Goal: Information Seeking & Learning: Find specific page/section

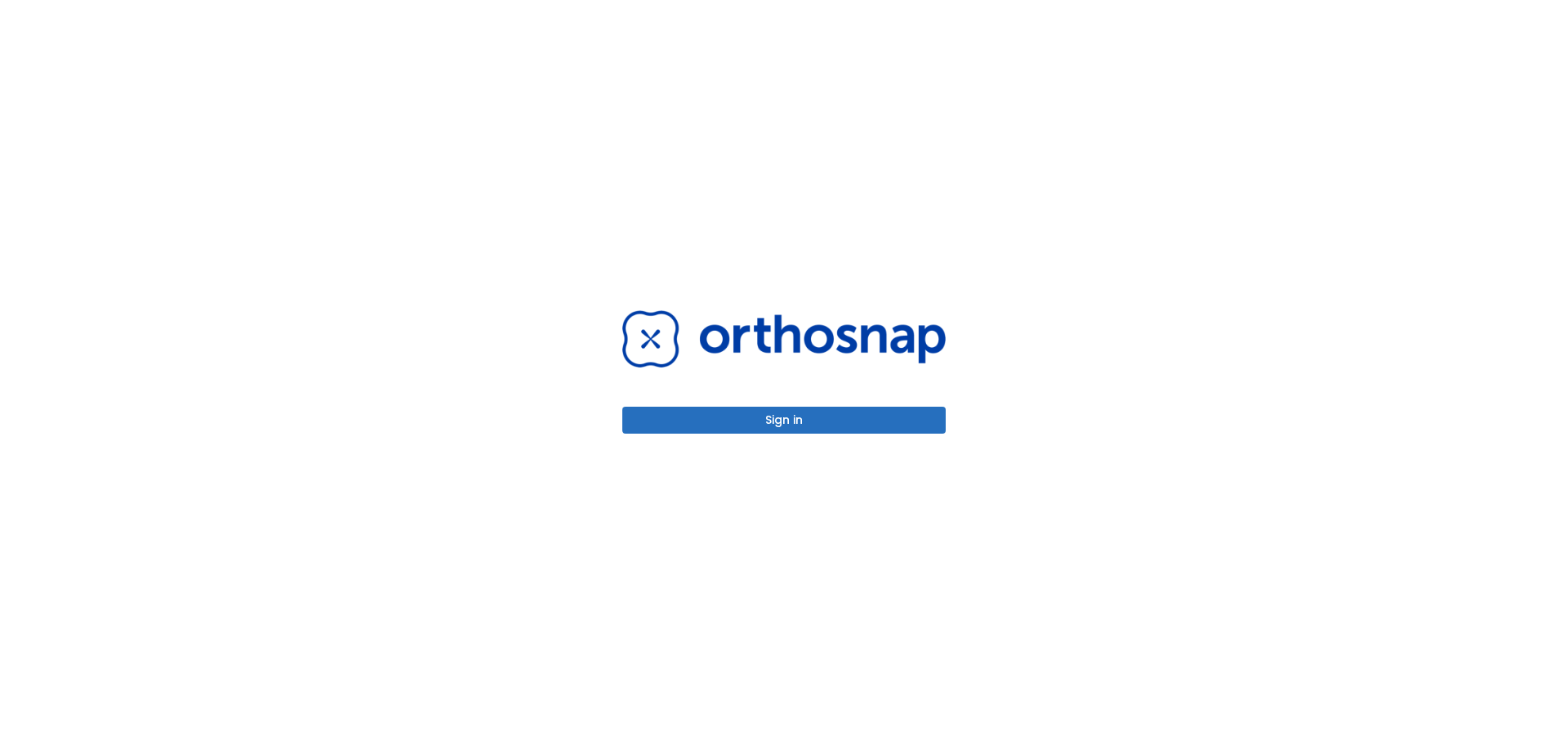
click at [750, 425] on button "Sign in" at bounding box center [783, 420] width 323 height 27
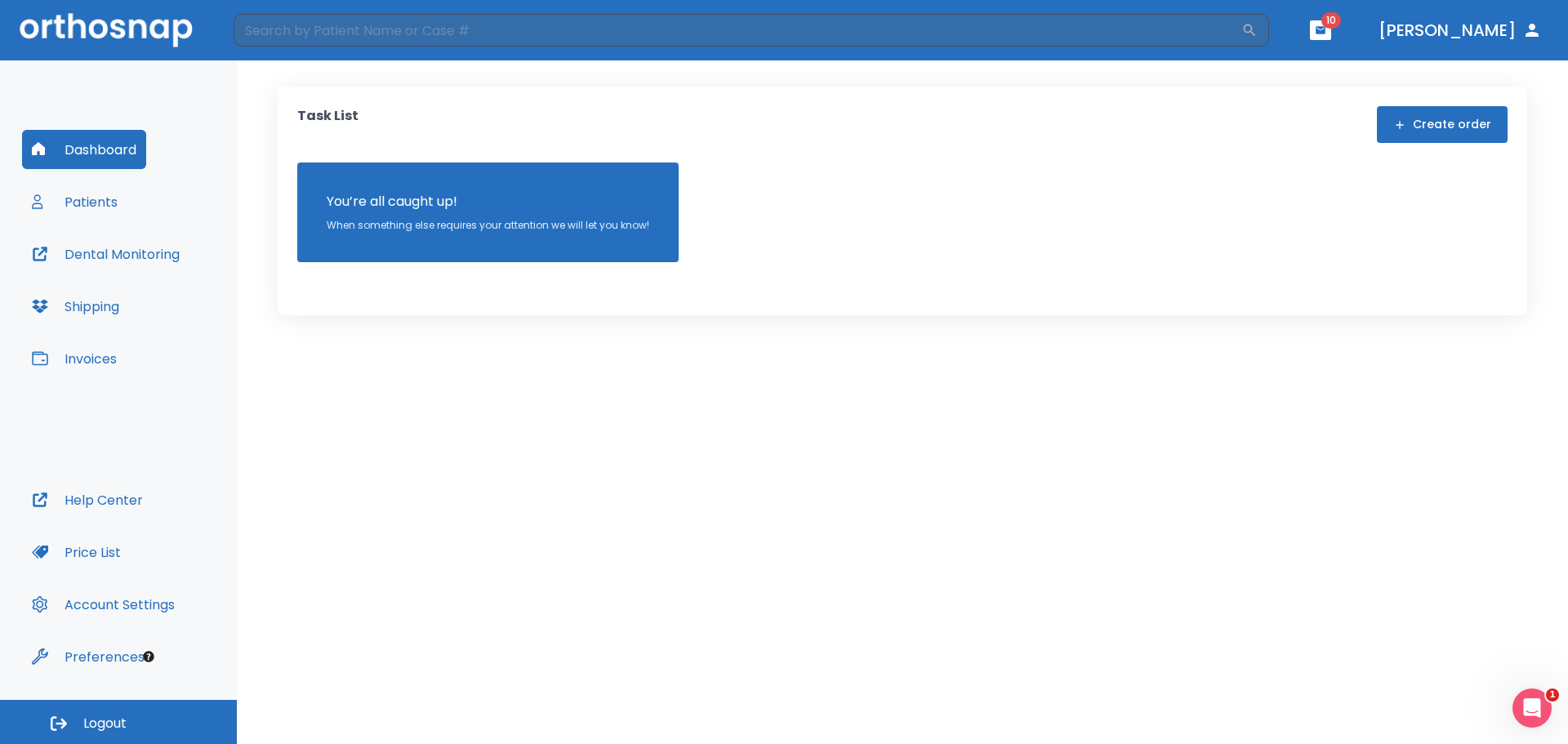
click at [100, 208] on button "Patients" at bounding box center [74, 201] width 105 height 39
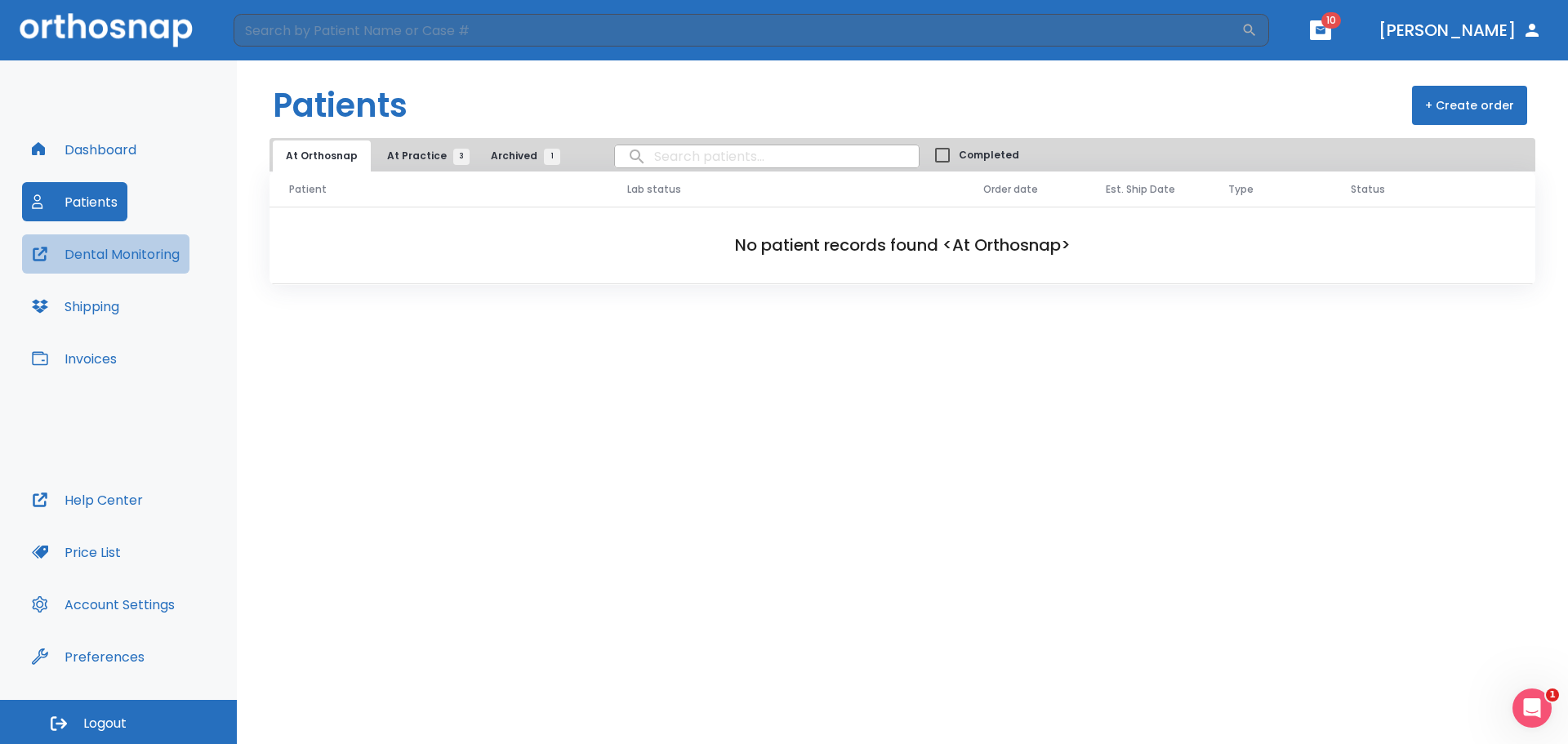
click at [102, 264] on button "Dental Monitoring" at bounding box center [105, 253] width 167 height 39
click at [103, 150] on button "Dashboard" at bounding box center [84, 149] width 124 height 39
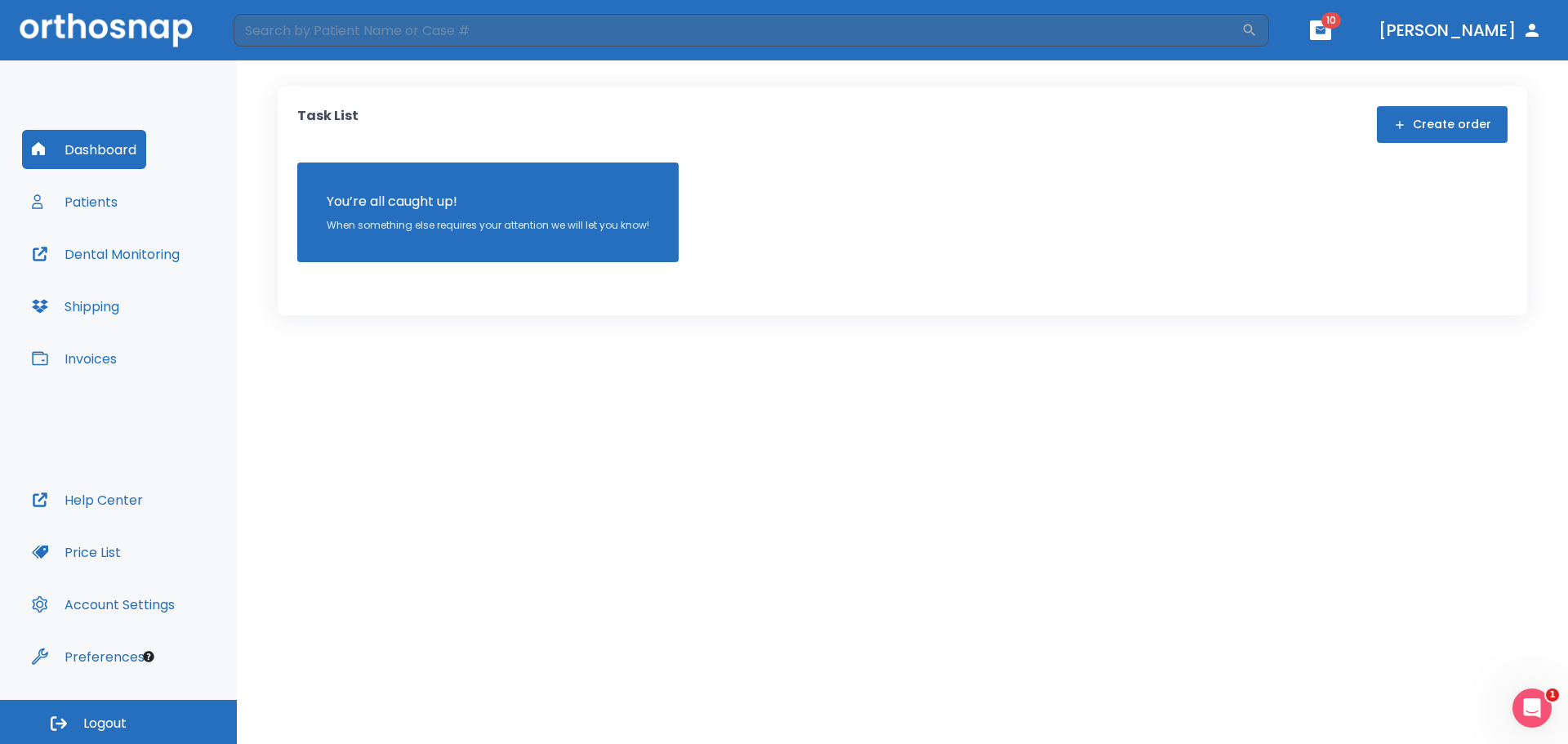
click at [1336, 26] on header "​ 10 Dr. Anderson" at bounding box center [784, 30] width 1568 height 60
click at [1341, 24] on header "​ 10 Dr. Anderson" at bounding box center [784, 30] width 1568 height 60
click at [1326, 31] on icon "button" at bounding box center [1321, 29] width 10 height 7
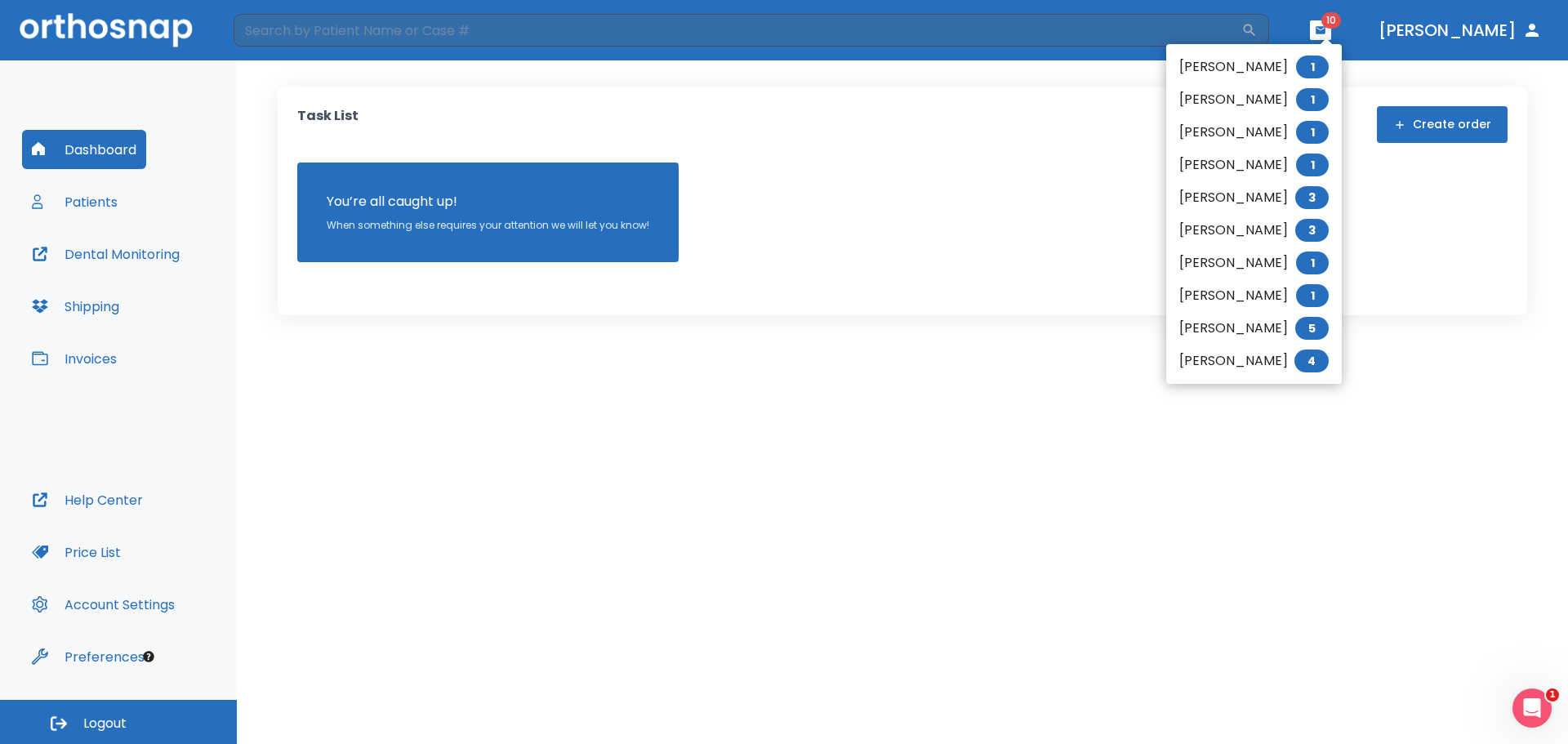
click at [1234, 128] on li "Maria Thompson 1" at bounding box center [1254, 132] width 176 height 33
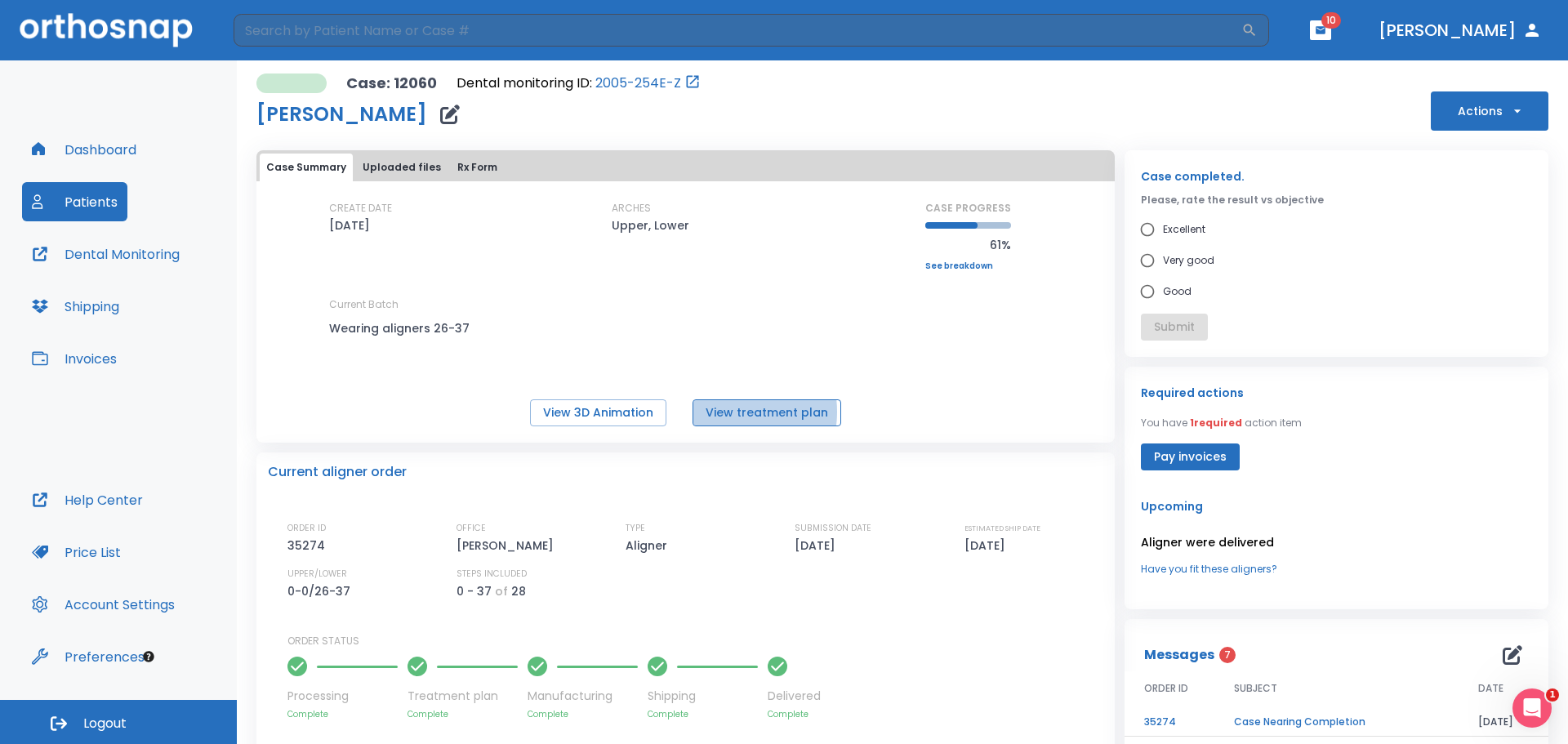
click at [721, 412] on button "View treatment plan" at bounding box center [767, 412] width 149 height 27
click at [395, 157] on button "Uploaded files" at bounding box center [401, 168] width 91 height 28
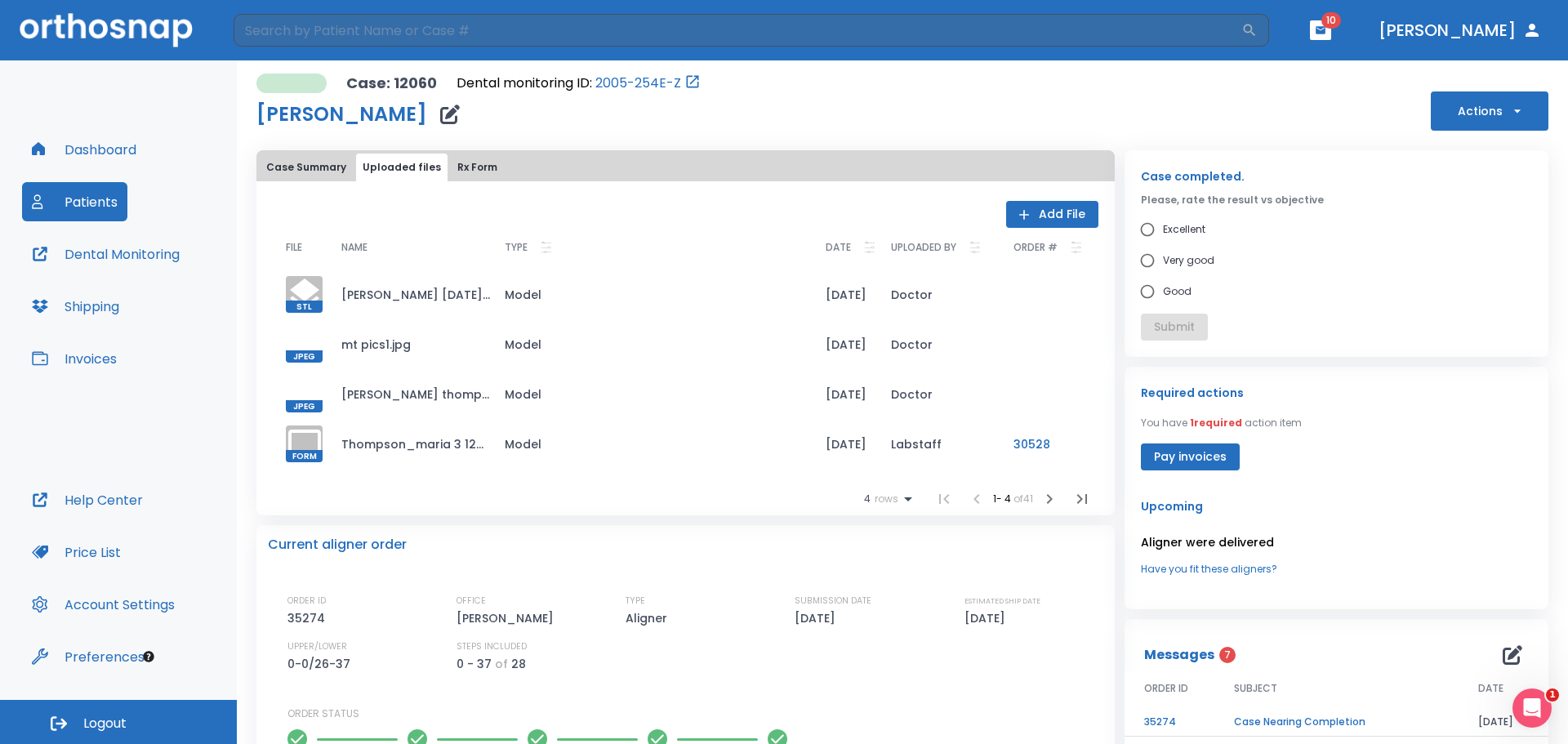
click at [481, 171] on button "Rx Form" at bounding box center [477, 168] width 53 height 28
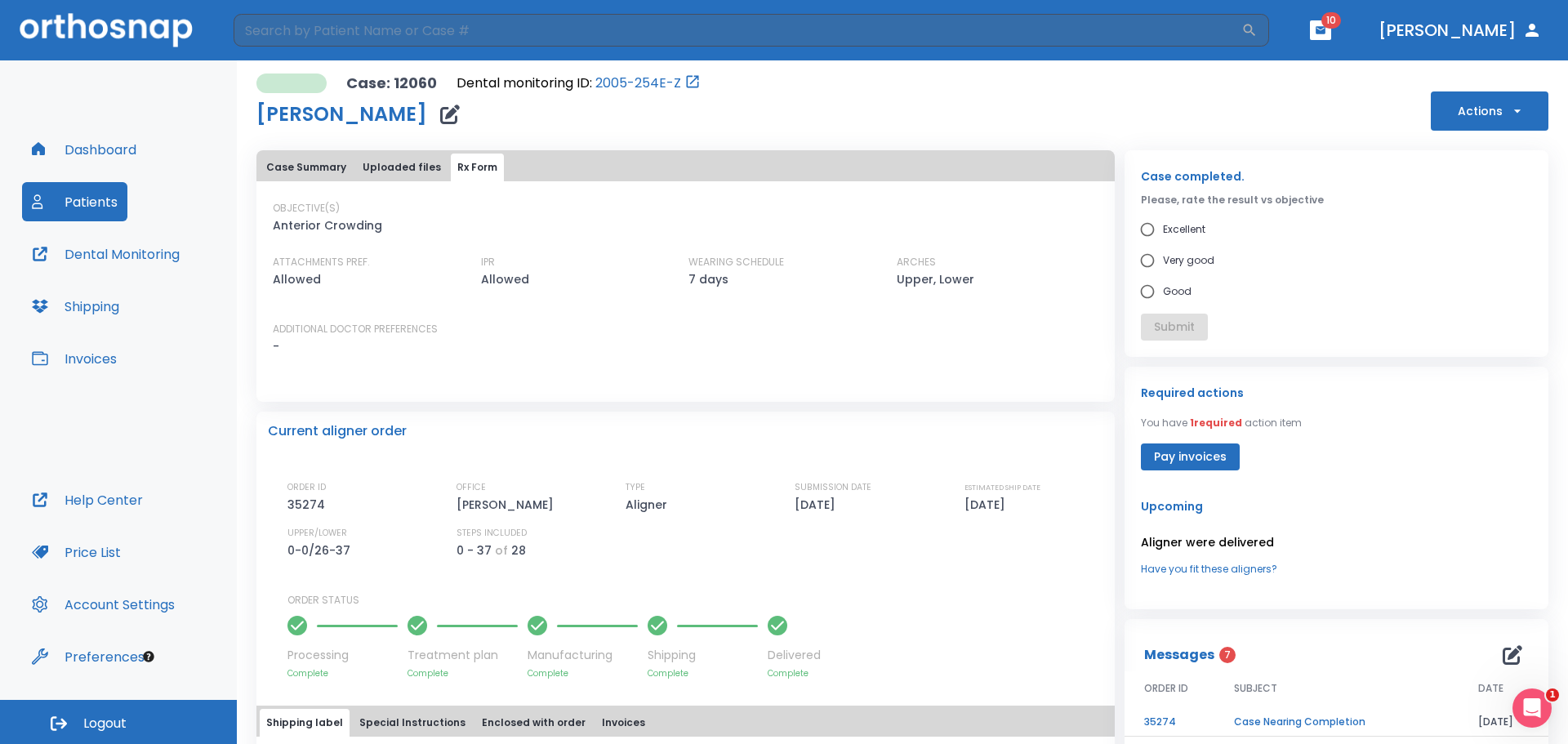
click at [293, 176] on button "Case Summary" at bounding box center [306, 168] width 93 height 28
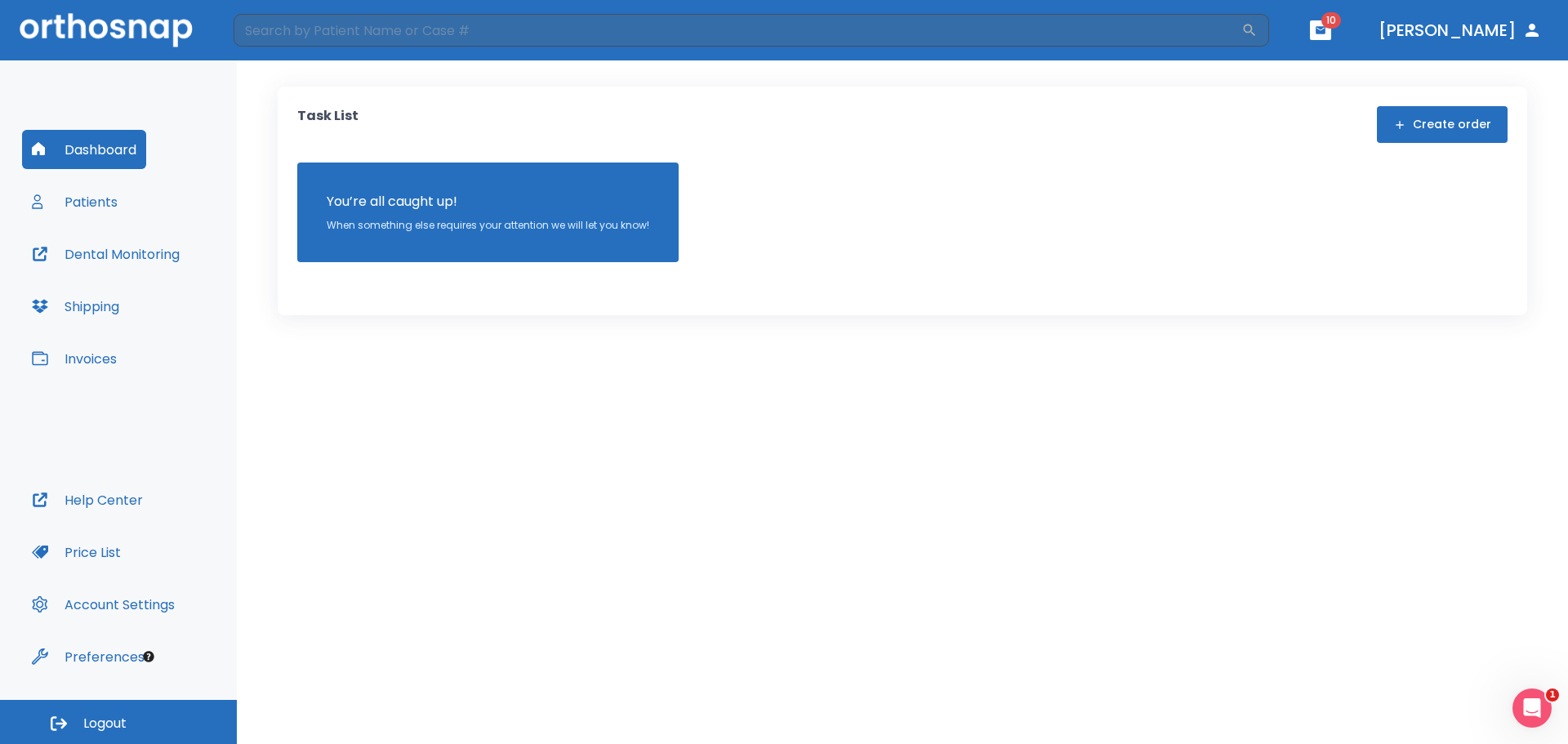
click at [1331, 38] on button "button" at bounding box center [1320, 30] width 21 height 20
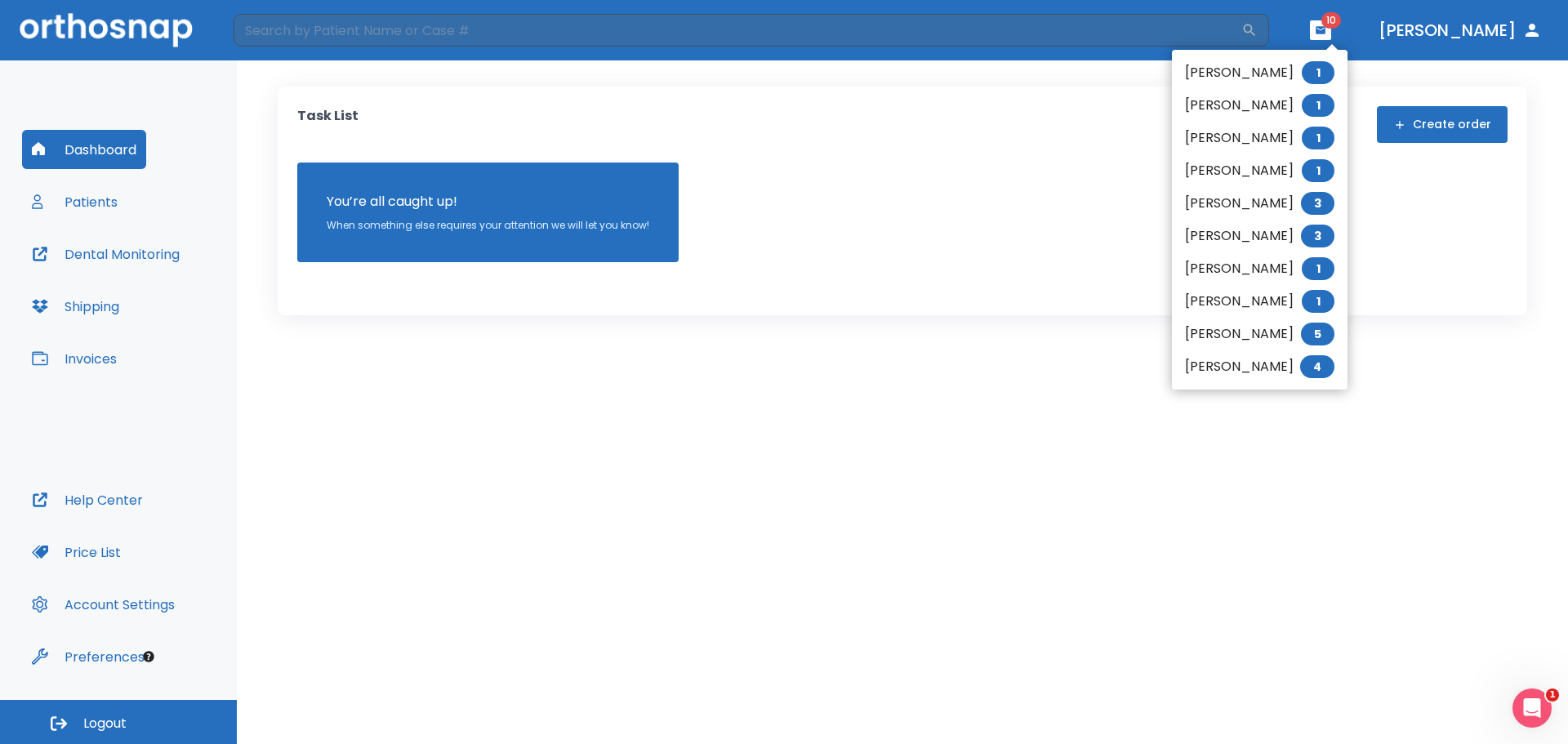
click at [1239, 135] on li "Maria Thompson 1" at bounding box center [1260, 138] width 176 height 33
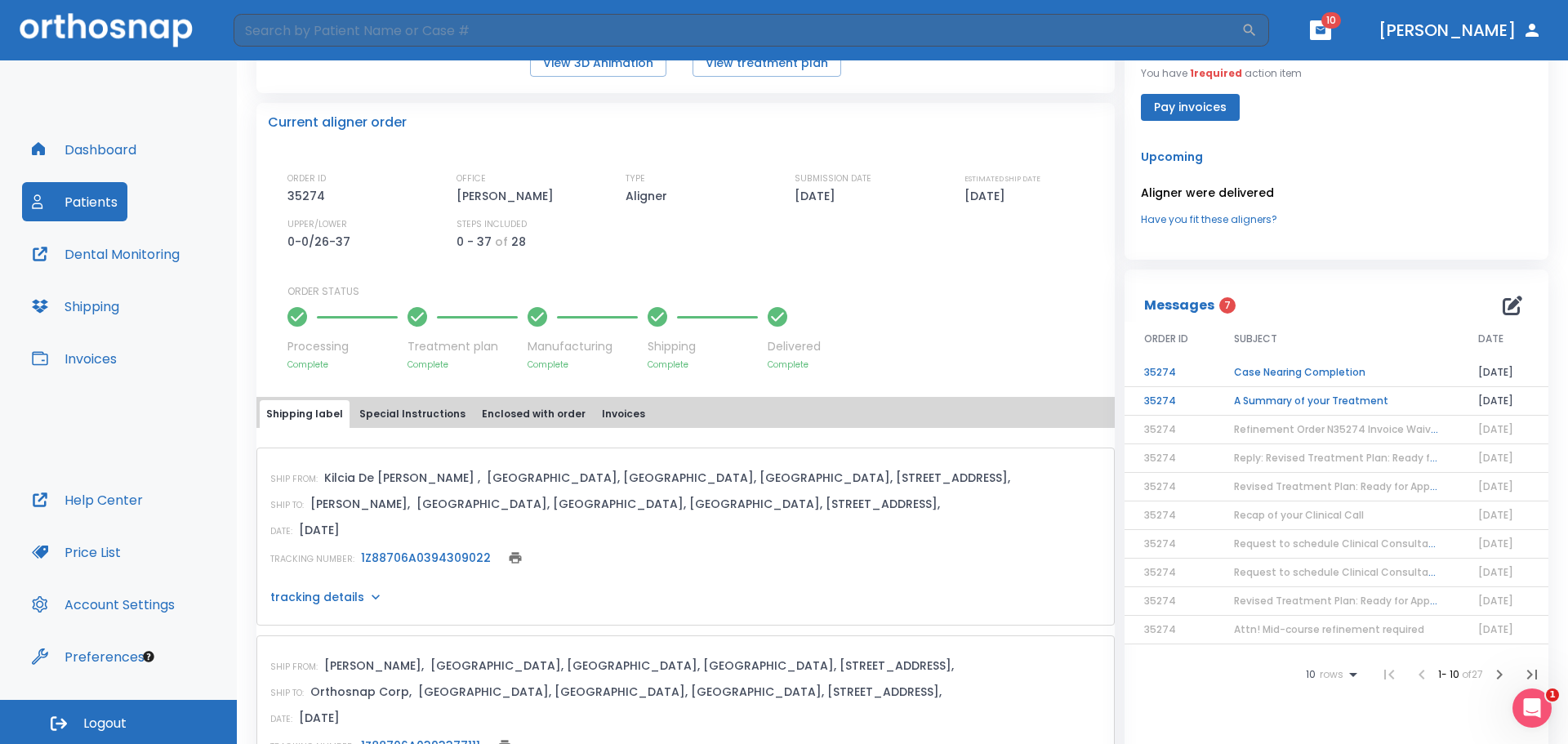
scroll to position [408, 0]
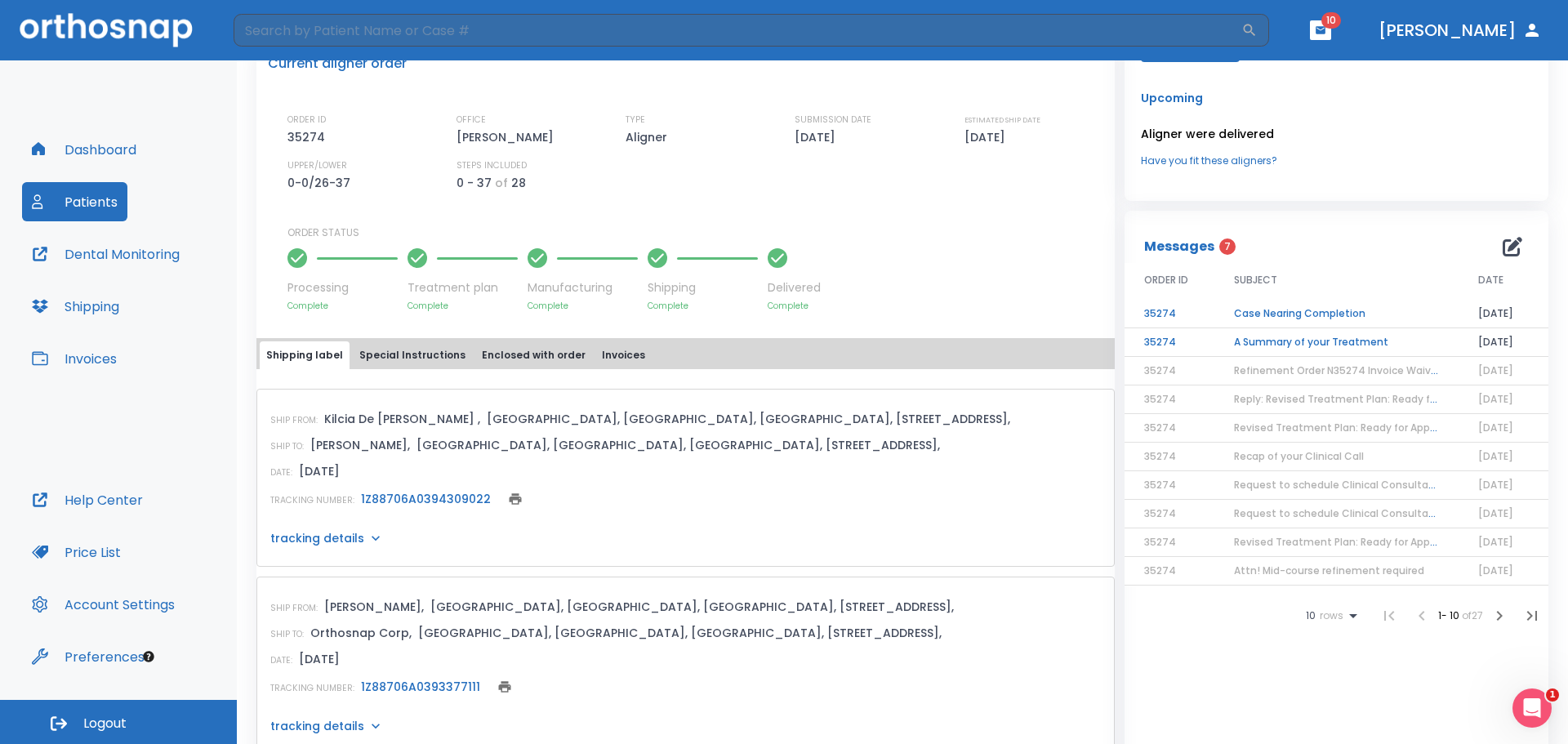
click at [1275, 344] on td "A Summary of your Treatment" at bounding box center [1337, 342] width 244 height 29
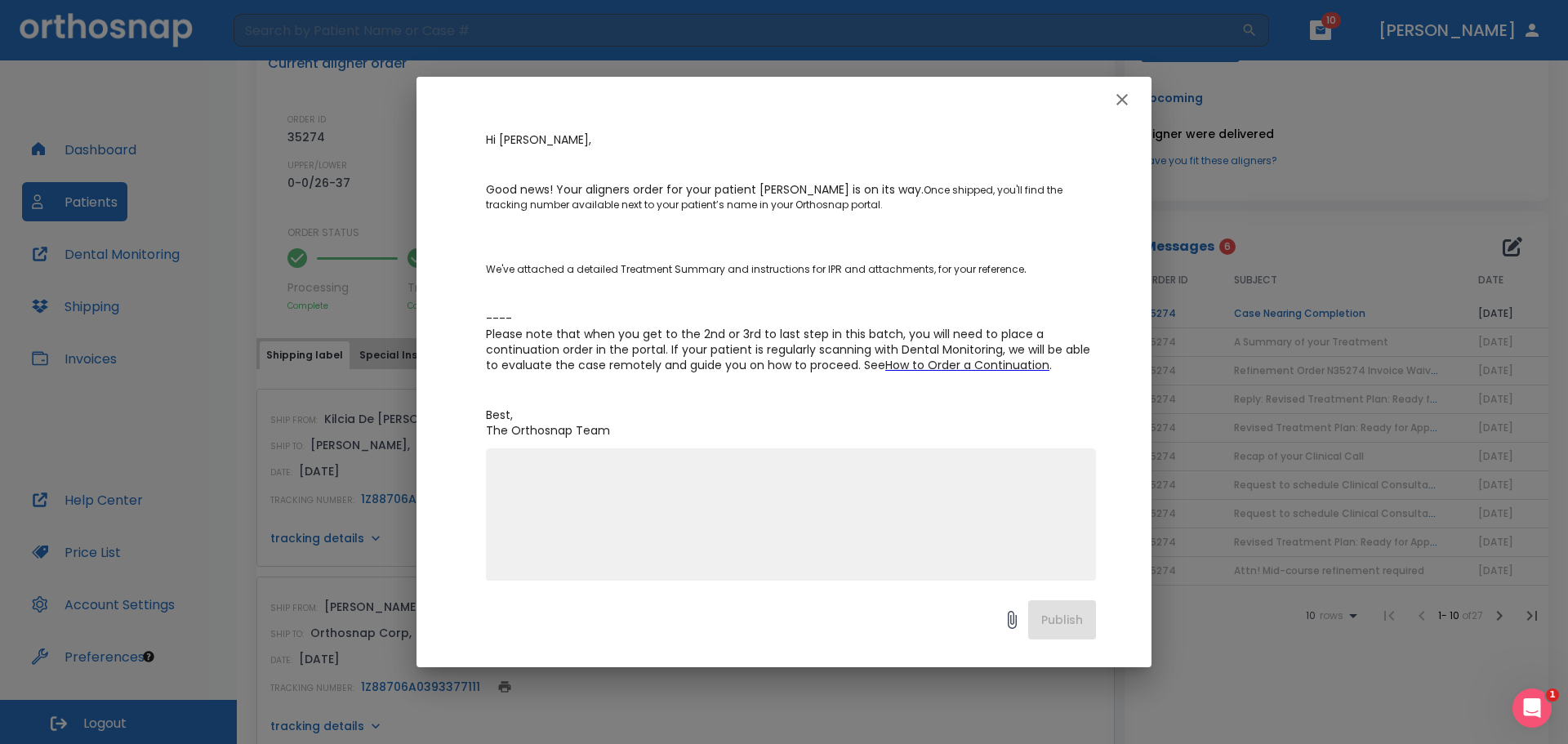
scroll to position [219, 0]
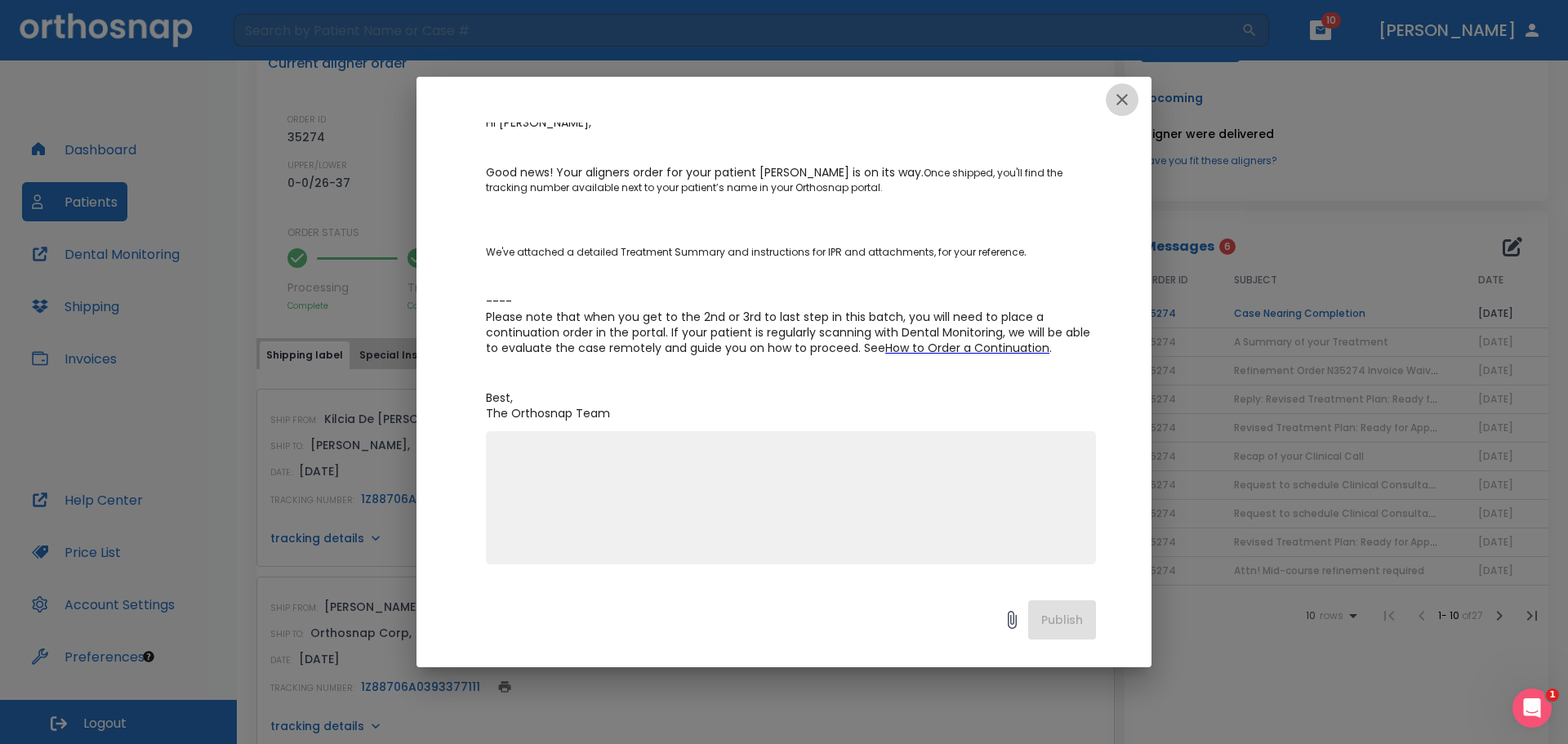
click at [1121, 107] on icon "button" at bounding box center [1122, 100] width 20 height 20
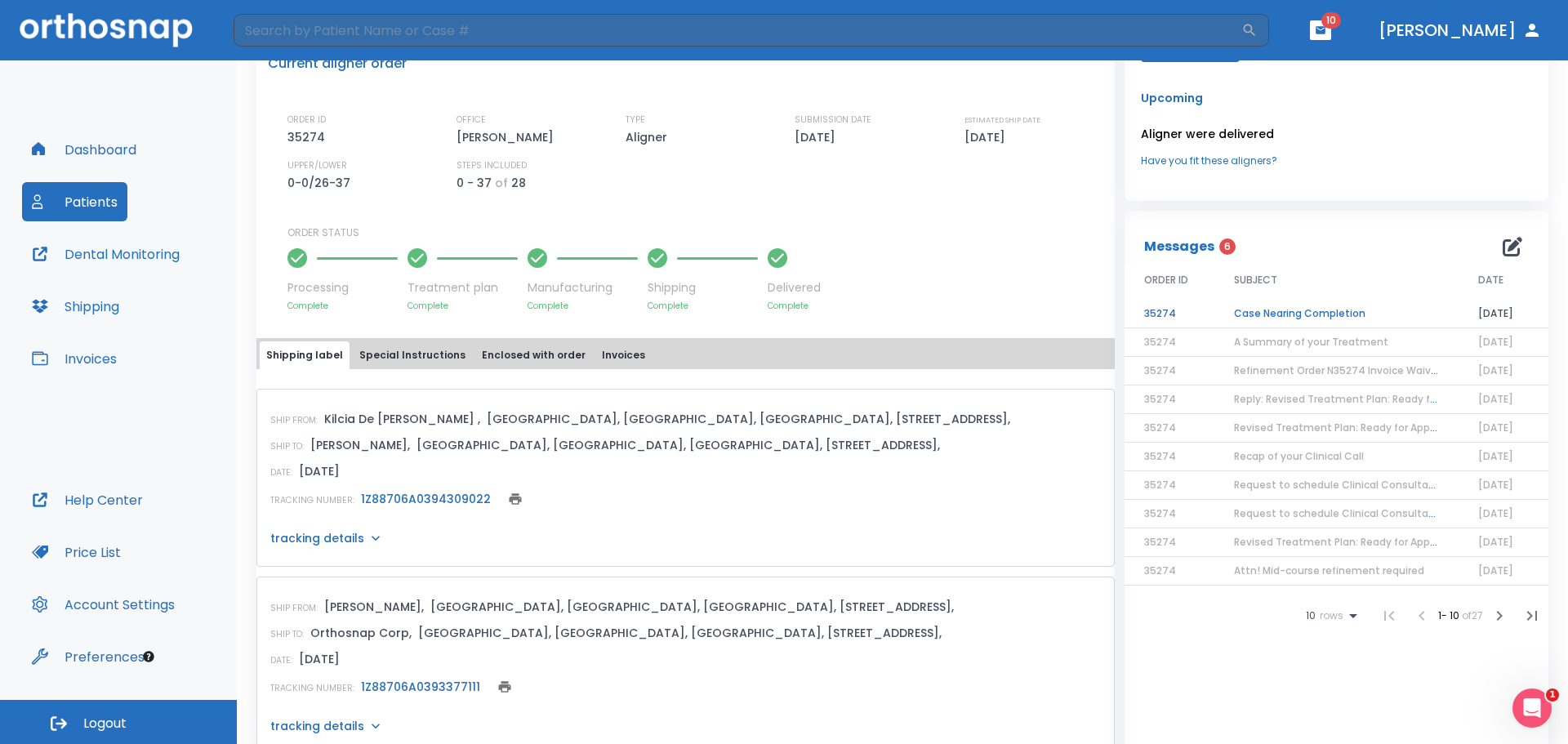
click at [1291, 318] on td "Case Nearing Completion" at bounding box center [1337, 314] width 244 height 29
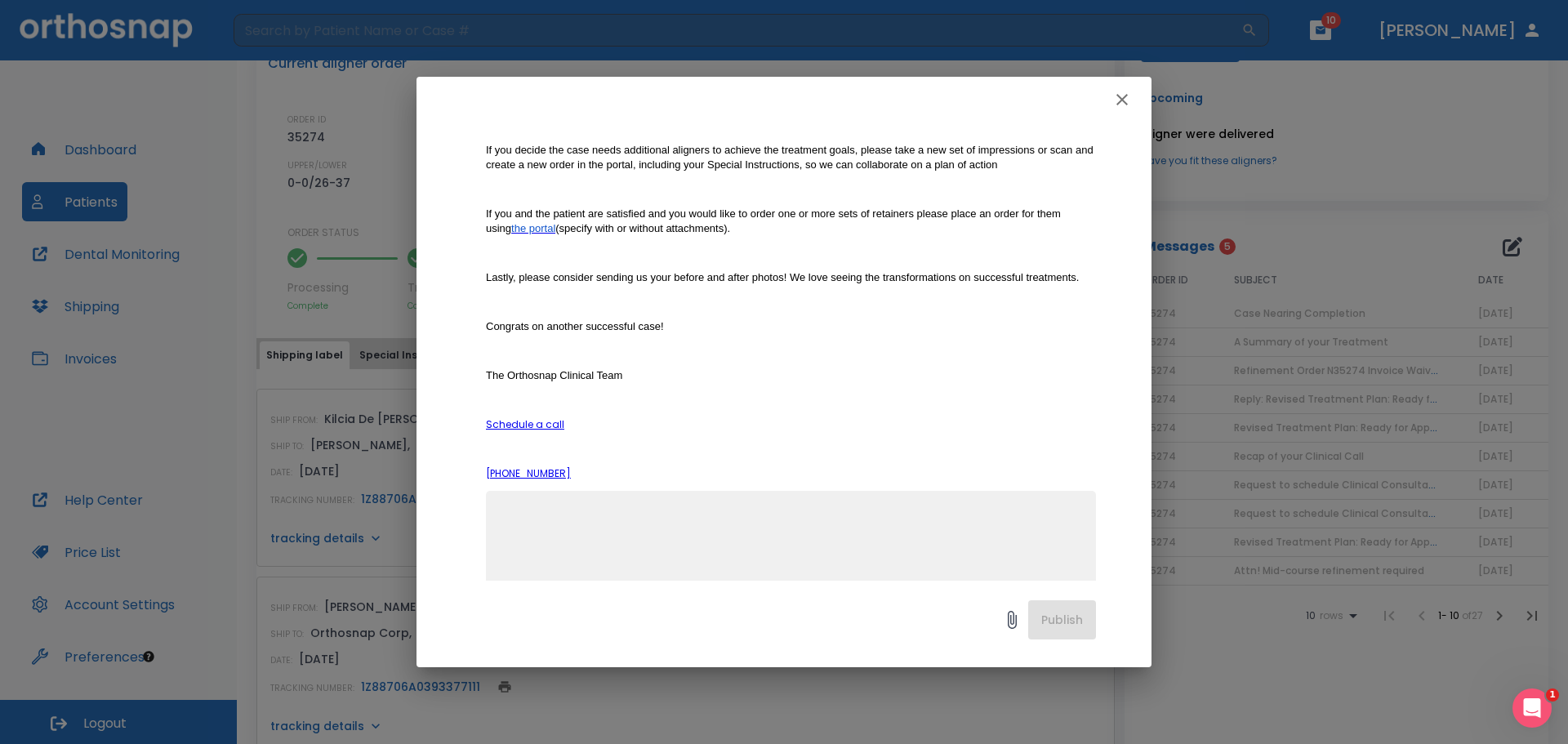
scroll to position [411, 0]
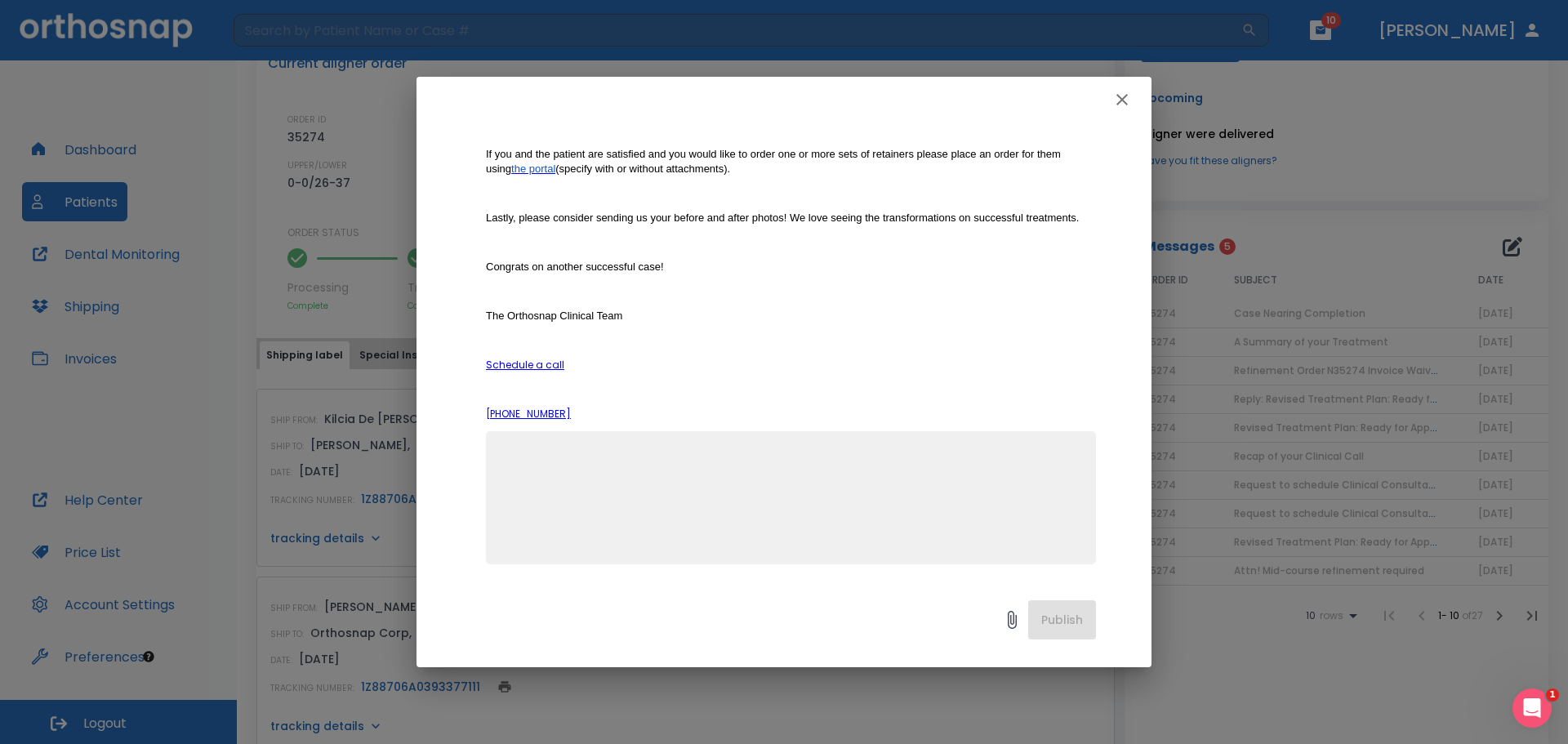
click at [1121, 109] on icon "button" at bounding box center [1122, 100] width 20 height 20
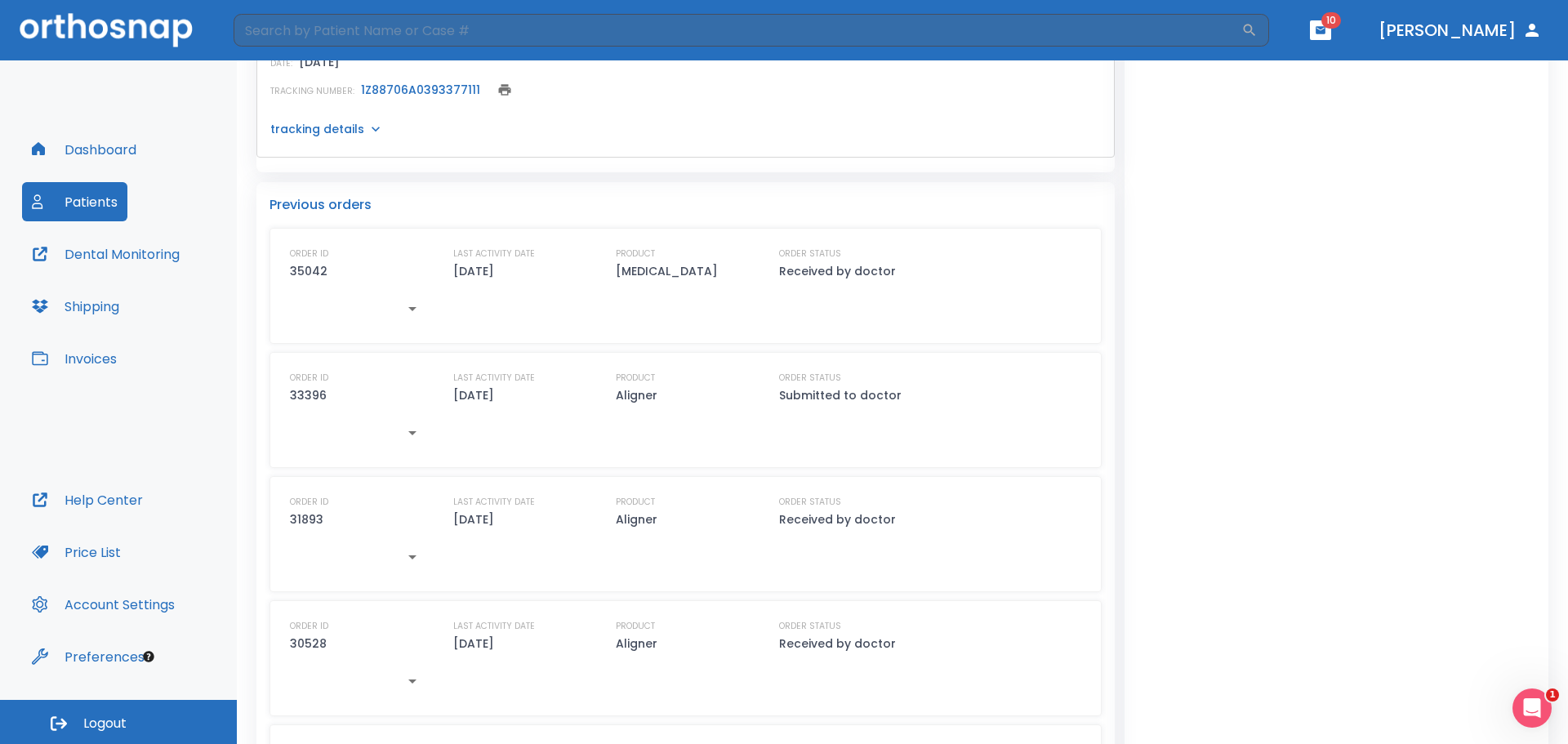
scroll to position [1128, 0]
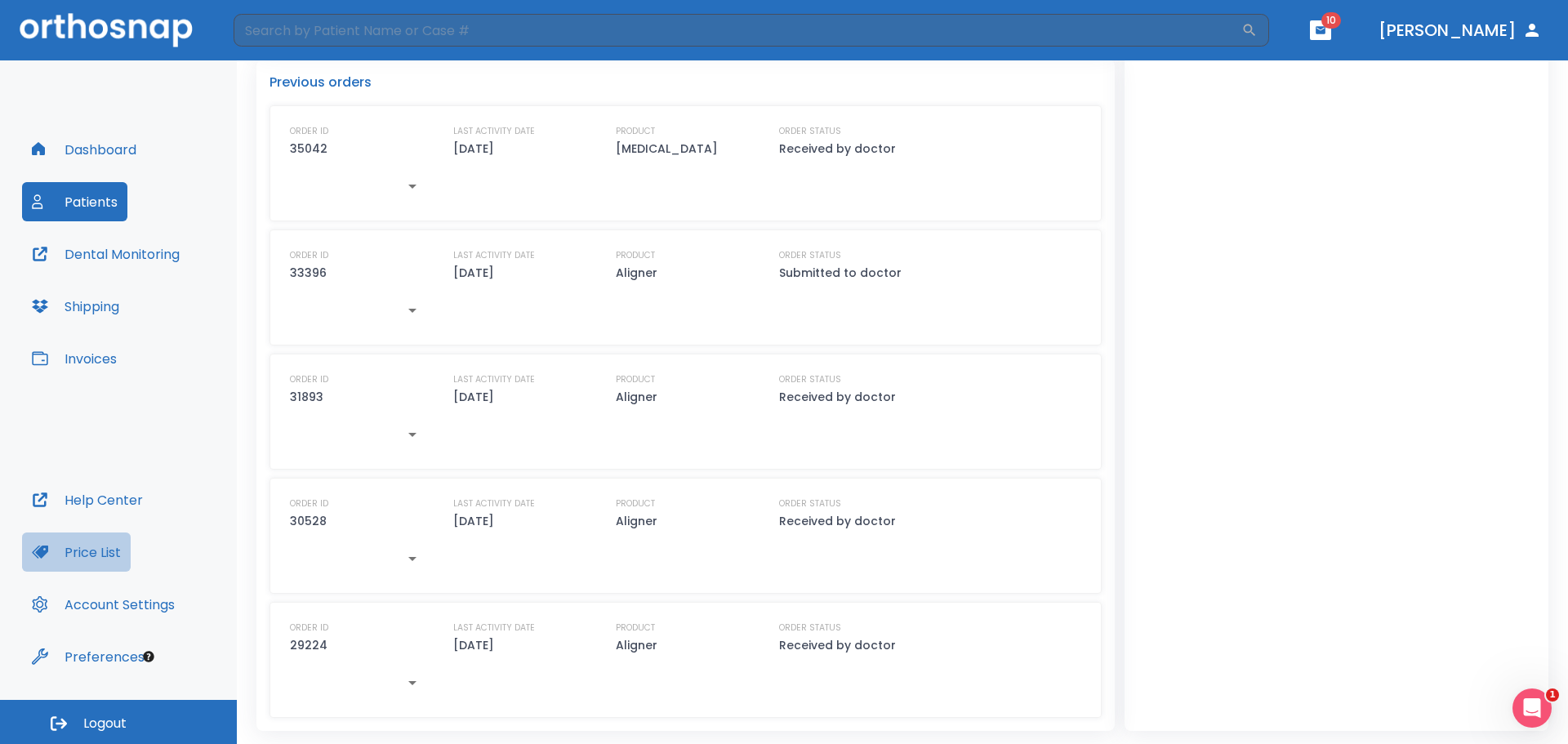
click at [99, 555] on button "Price List" at bounding box center [76, 552] width 109 height 39
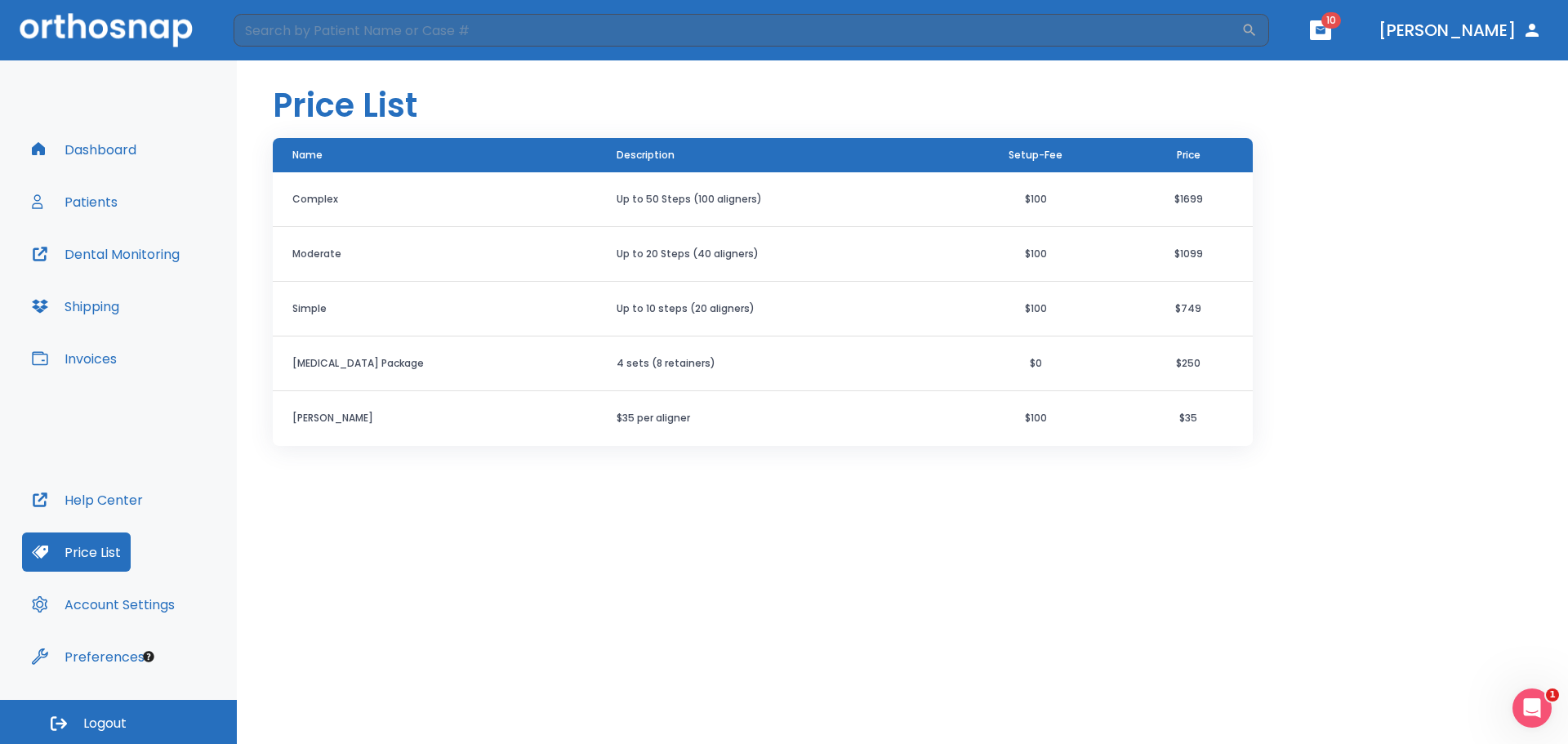
click at [1331, 36] on button "button" at bounding box center [1320, 30] width 21 height 20
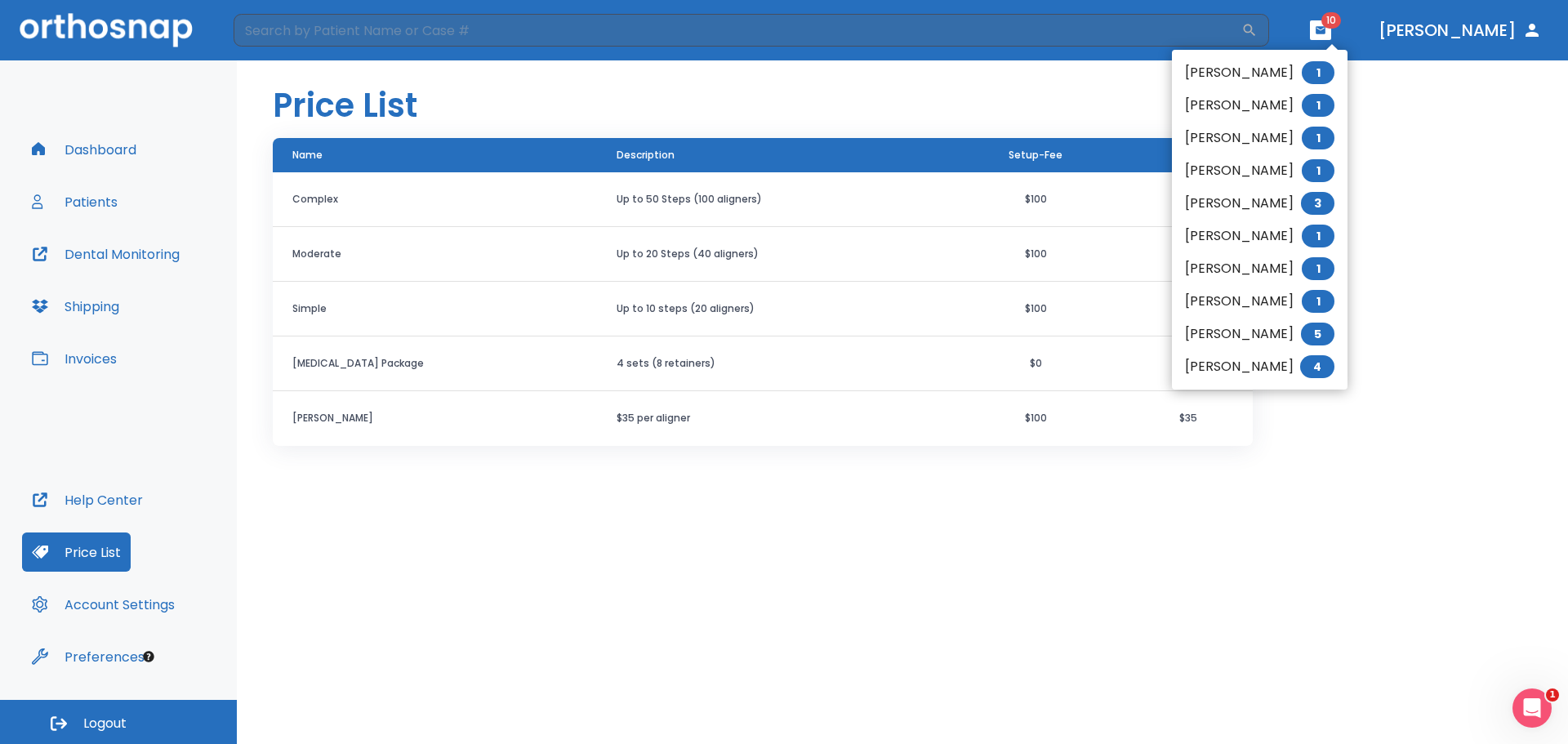
click at [1502, 221] on div at bounding box center [784, 372] width 1568 height 744
